Goal: Transaction & Acquisition: Purchase product/service

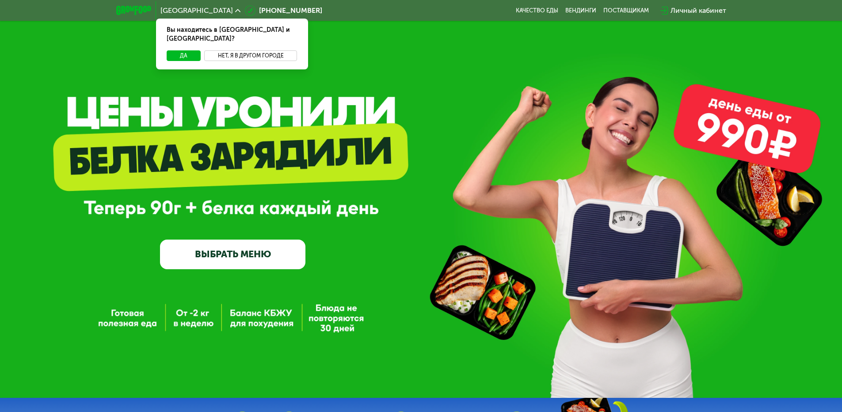
click at [241, 50] on button "Нет, я в другом городе" at bounding box center [250, 55] width 93 height 11
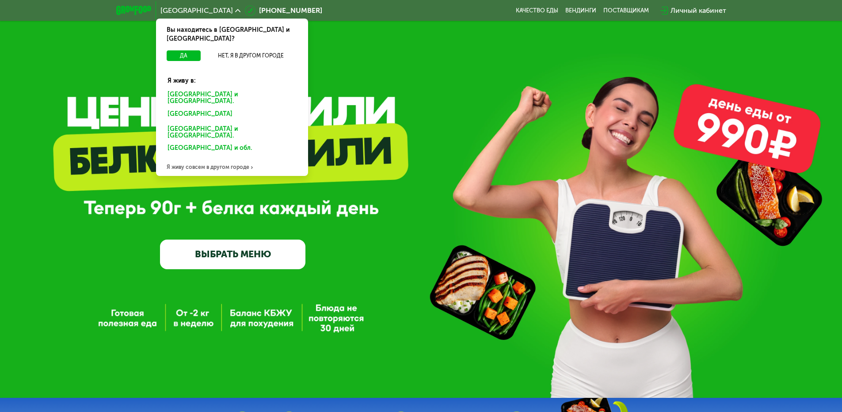
click at [232, 158] on div "Я живу совсем в другом городе" at bounding box center [232, 167] width 152 height 18
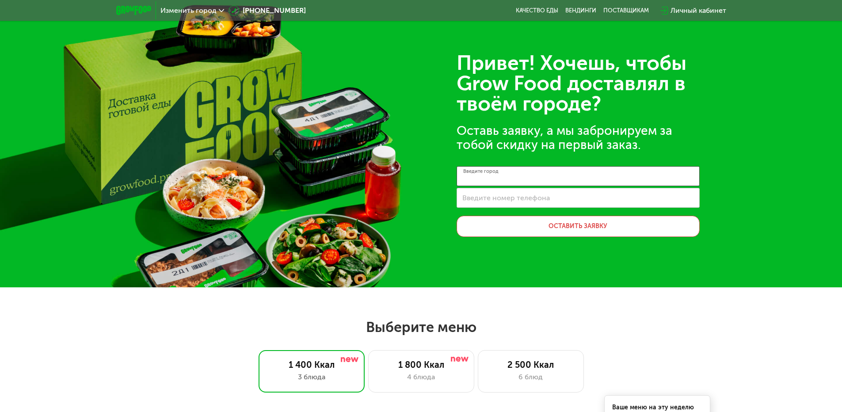
click at [520, 178] on input "Введите город" at bounding box center [577, 176] width 243 height 20
type input "*"
type input "**********"
click at [521, 198] on label "Введите номер телефона" at bounding box center [505, 197] width 87 height 5
click at [521, 198] on input "Введите номер телефона" at bounding box center [577, 198] width 243 height 20
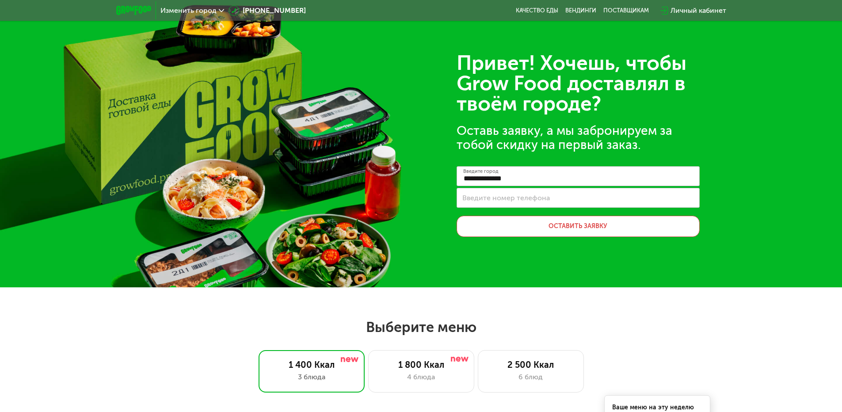
click at [429, 196] on div "**********" at bounding box center [421, 143] width 842 height 287
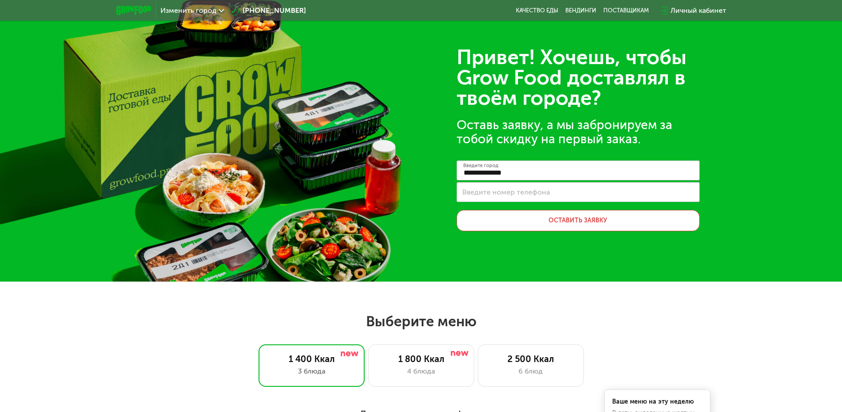
scroll to position [265, 0]
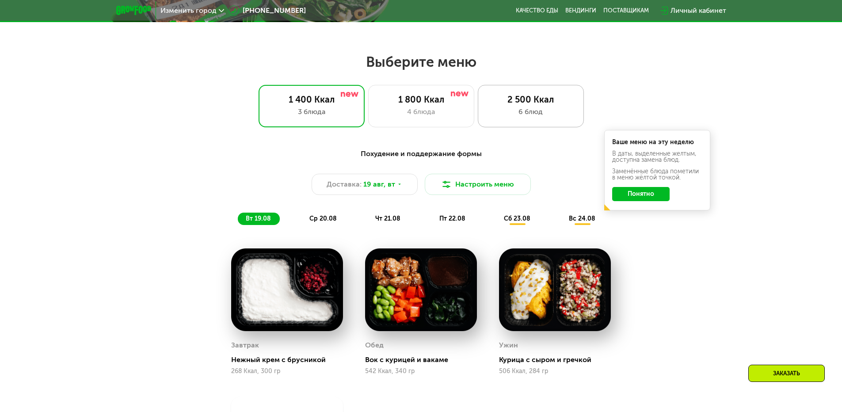
click at [516, 104] on div "2 500 Ккал" at bounding box center [530, 99] width 87 height 11
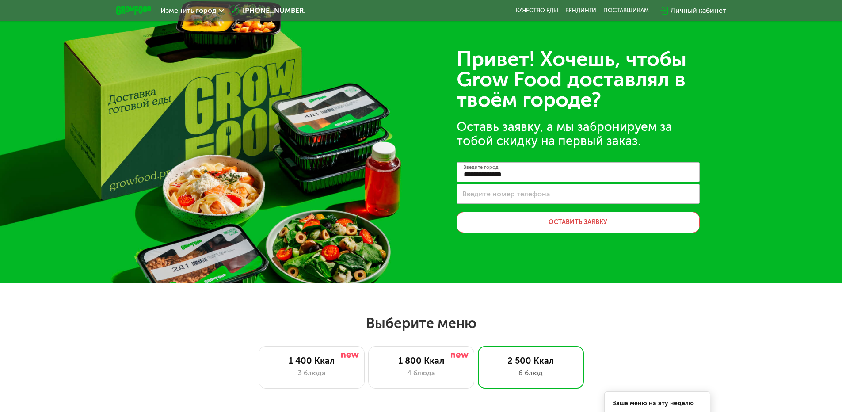
scroll to position [177, 0]
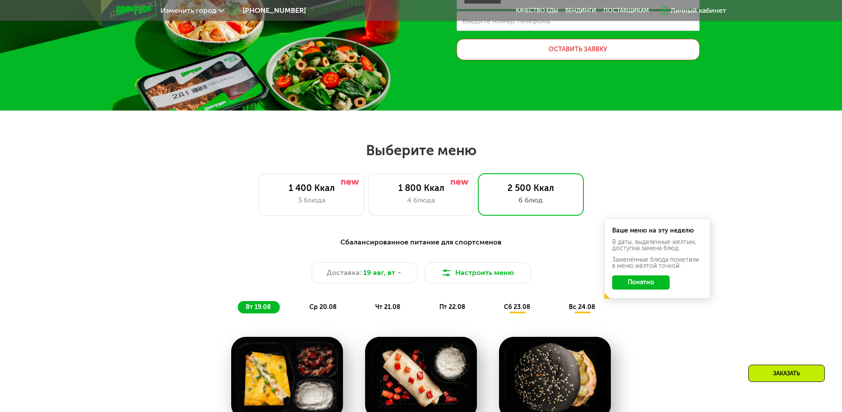
click at [635, 281] on button "Понятно" at bounding box center [640, 282] width 57 height 14
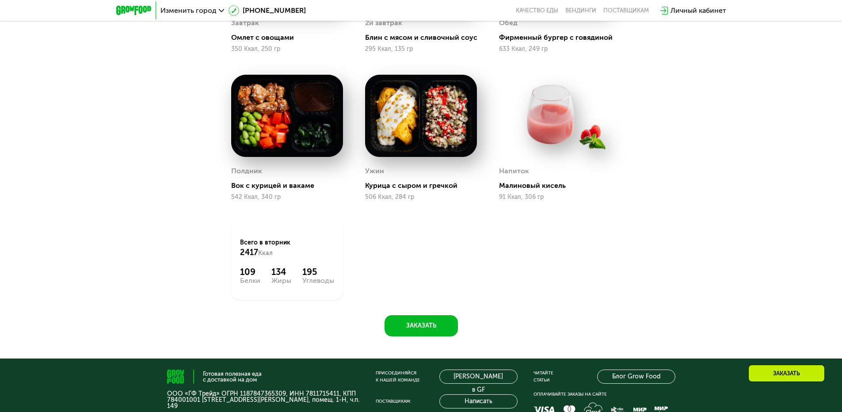
scroll to position [619, 0]
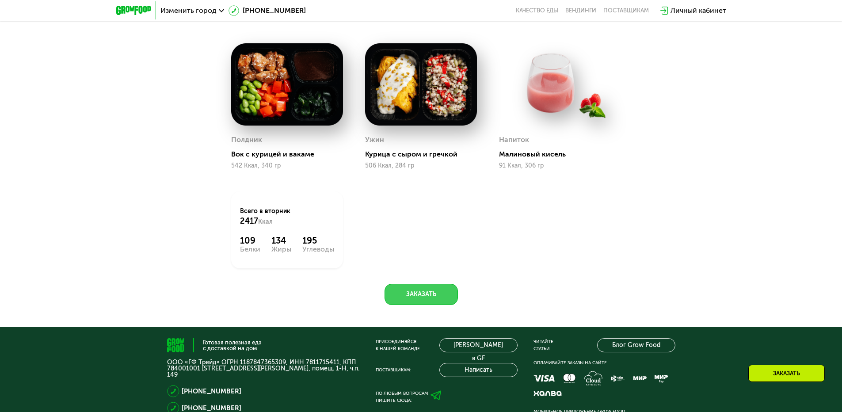
click at [418, 289] on button "Заказать" at bounding box center [420, 294] width 73 height 21
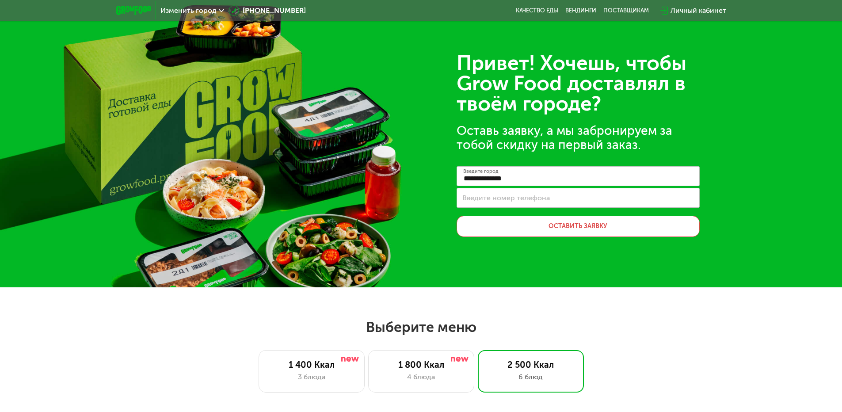
click at [192, 14] on span "Изменить город" at bounding box center [188, 10] width 56 height 7
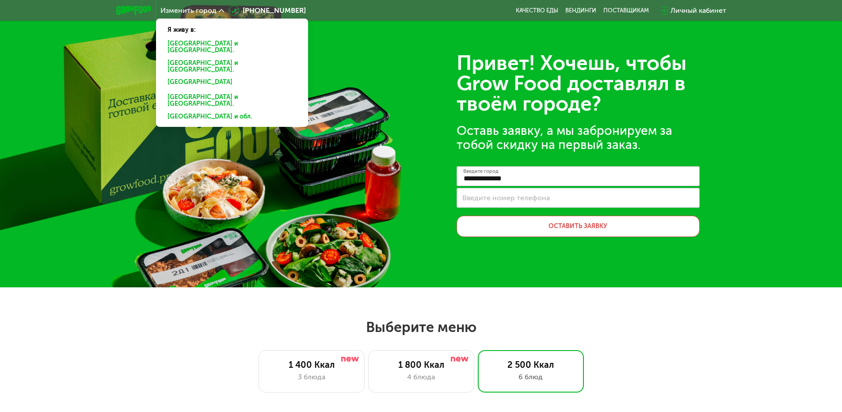
click at [194, 76] on div "[GEOGRAPHIC_DATA] и [GEOGRAPHIC_DATA]." at bounding box center [231, 83] width 141 height 14
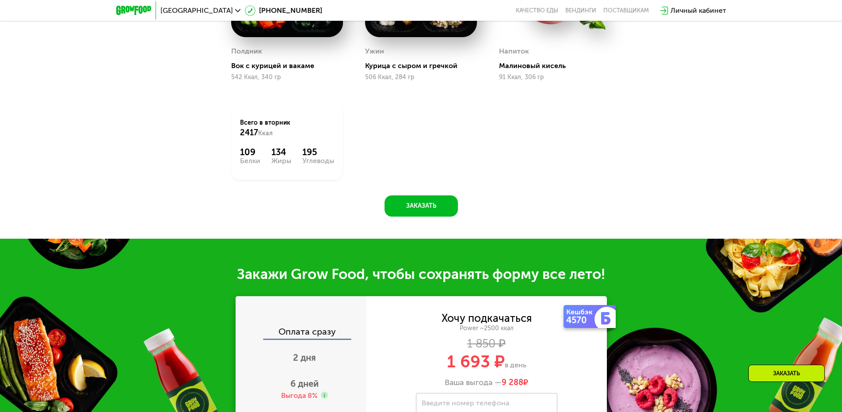
scroll to position [1060, 0]
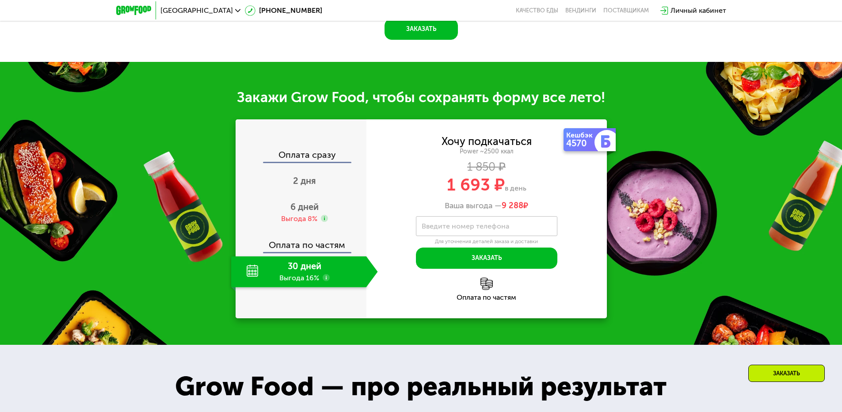
click at [327, 279] on use at bounding box center [326, 277] width 7 height 7
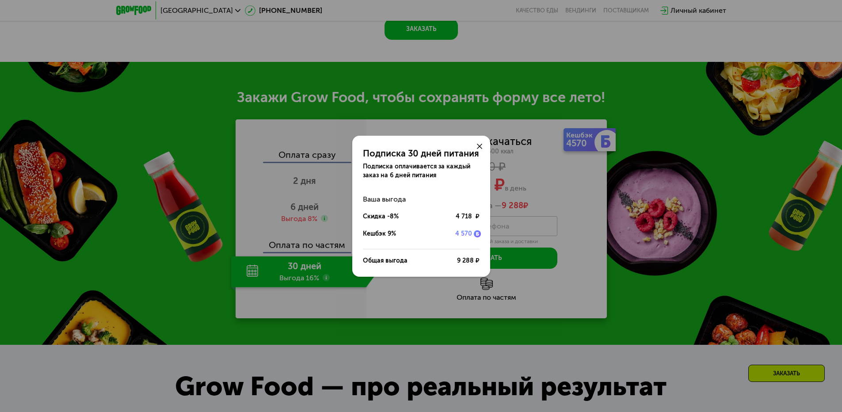
click at [337, 283] on div "Подписка 30 дней питания Подписка оплачивается за каждый заказ на 6 дней питани…" at bounding box center [421, 206] width 842 height 412
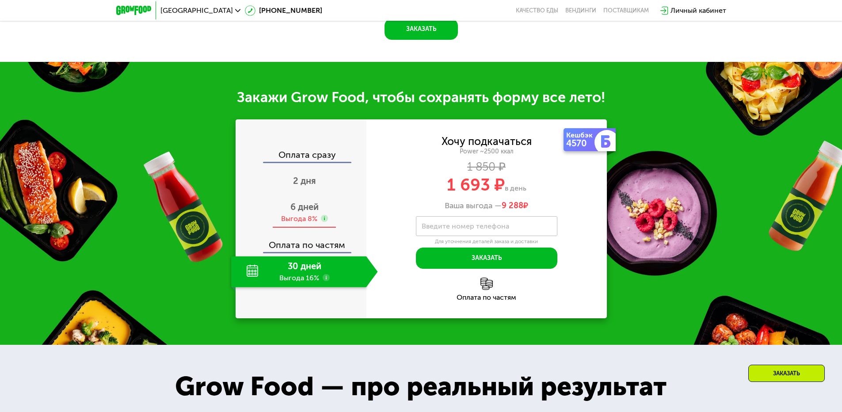
click at [324, 222] on use at bounding box center [324, 218] width 7 height 7
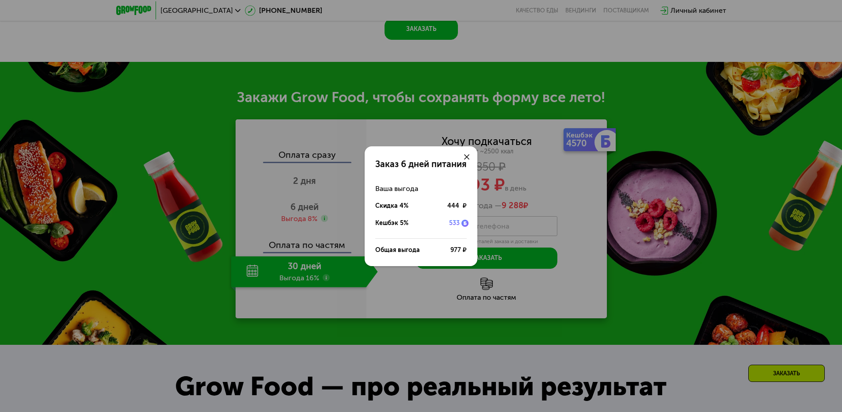
click at [326, 231] on div "Заказ 6 дней питания Ваша выгода Скидка 4% 444 ₽ Кешбэк 5% 533 Общая выгода 977…" at bounding box center [421, 206] width 842 height 412
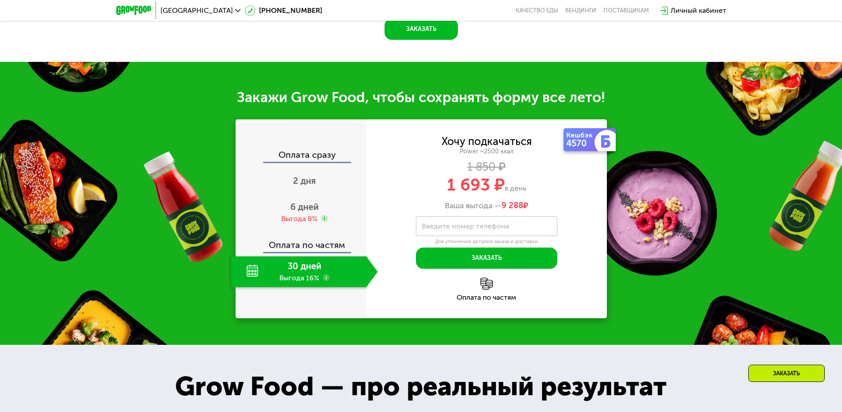
click at [311, 268] on div "30 дней Выгода 16%" at bounding box center [298, 271] width 135 height 31
click at [307, 274] on div "30 дней Выгода 16%" at bounding box center [298, 271] width 135 height 31
click at [304, 217] on div "Выгода 8%" at bounding box center [299, 219] width 36 height 10
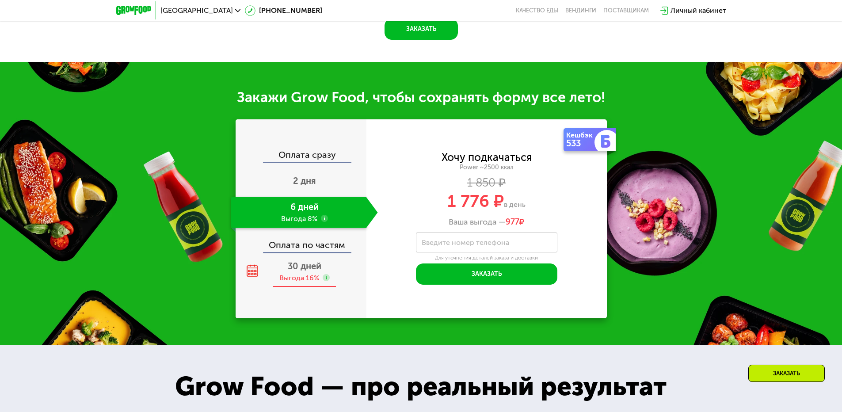
click at [296, 283] on div "Выгода 16%" at bounding box center [299, 278] width 40 height 10
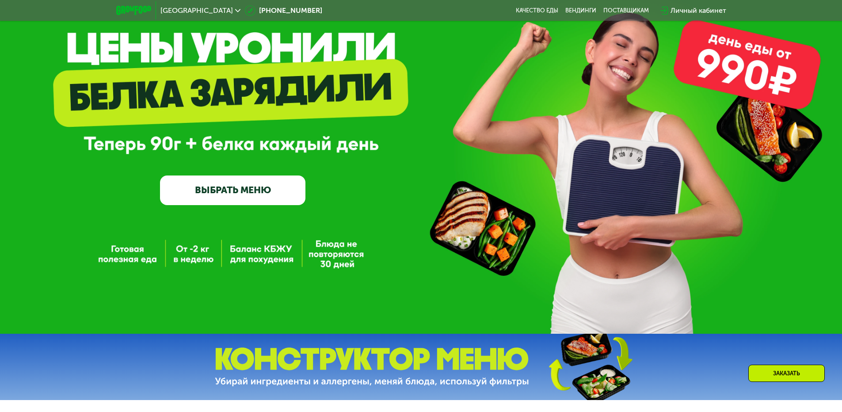
scroll to position [0, 0]
